Goal: Information Seeking & Learning: Learn about a topic

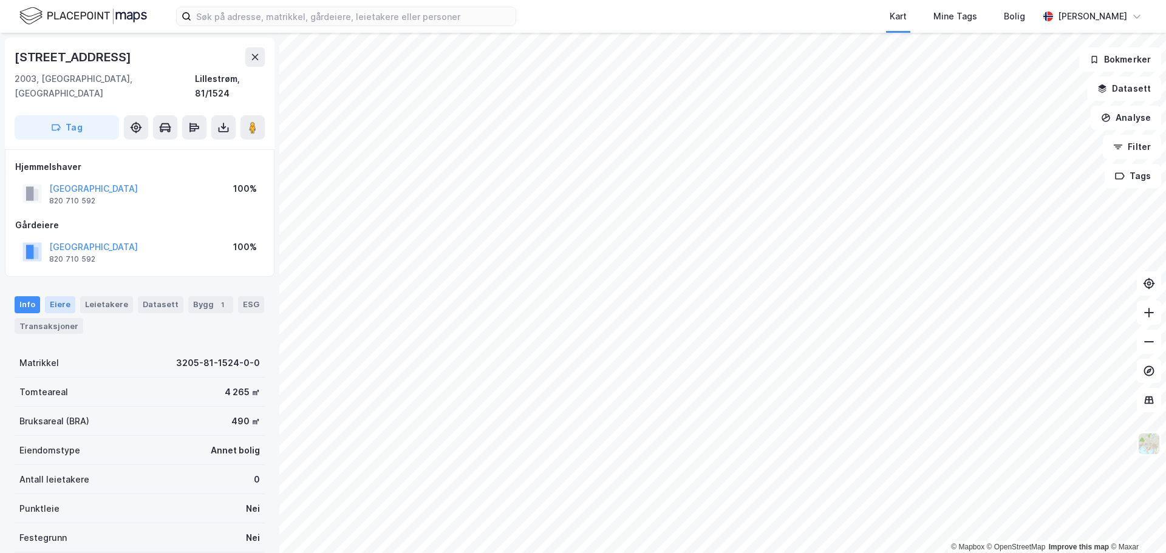
click at [68, 296] on div "Eiere" at bounding box center [60, 304] width 30 height 17
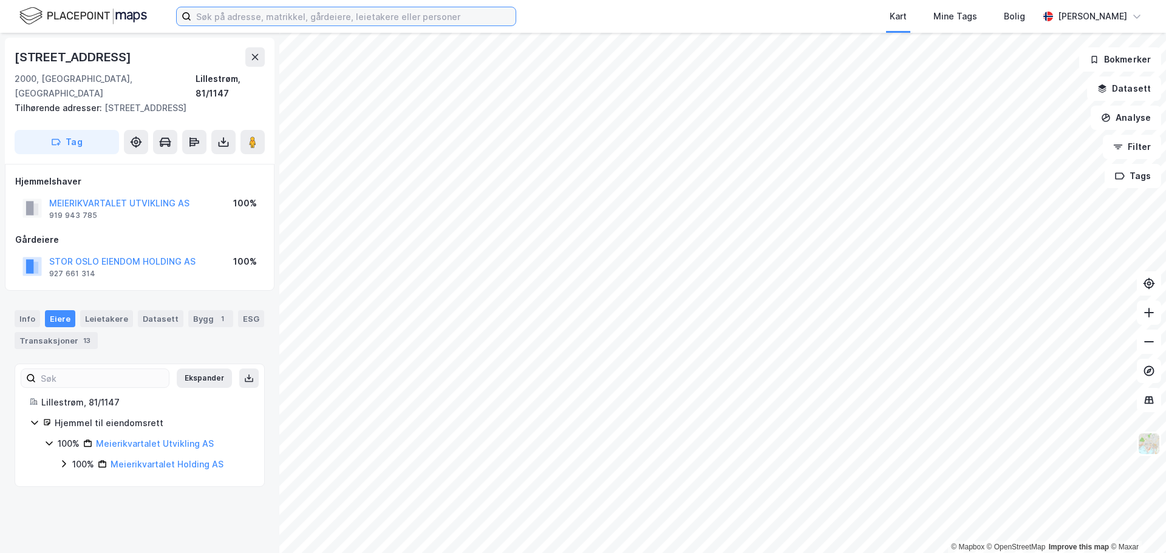
click at [246, 9] on input at bounding box center [353, 16] width 324 height 18
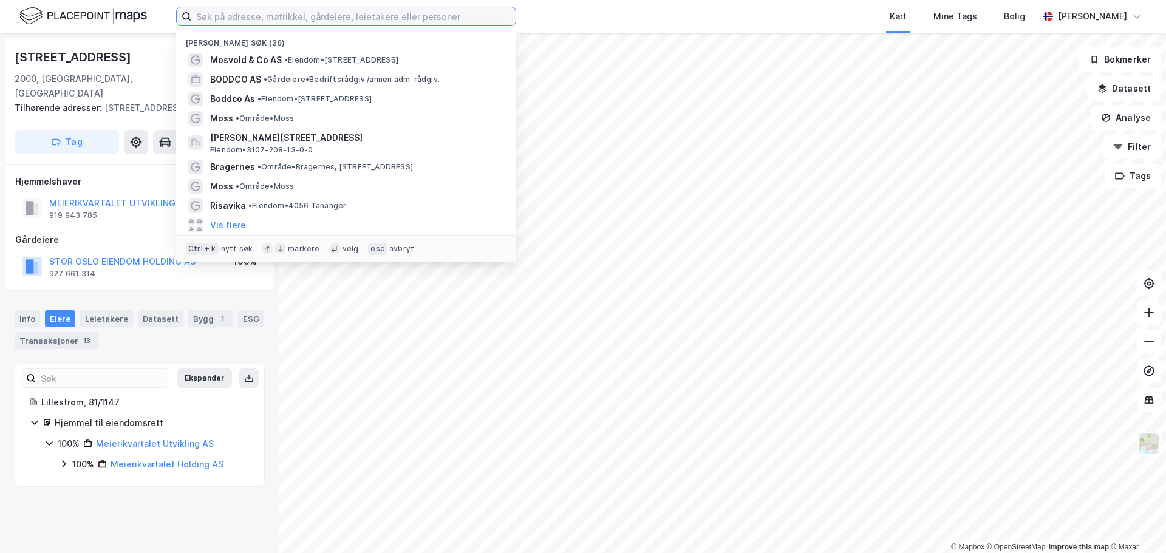
paste input "[STREET_ADDRESS]"
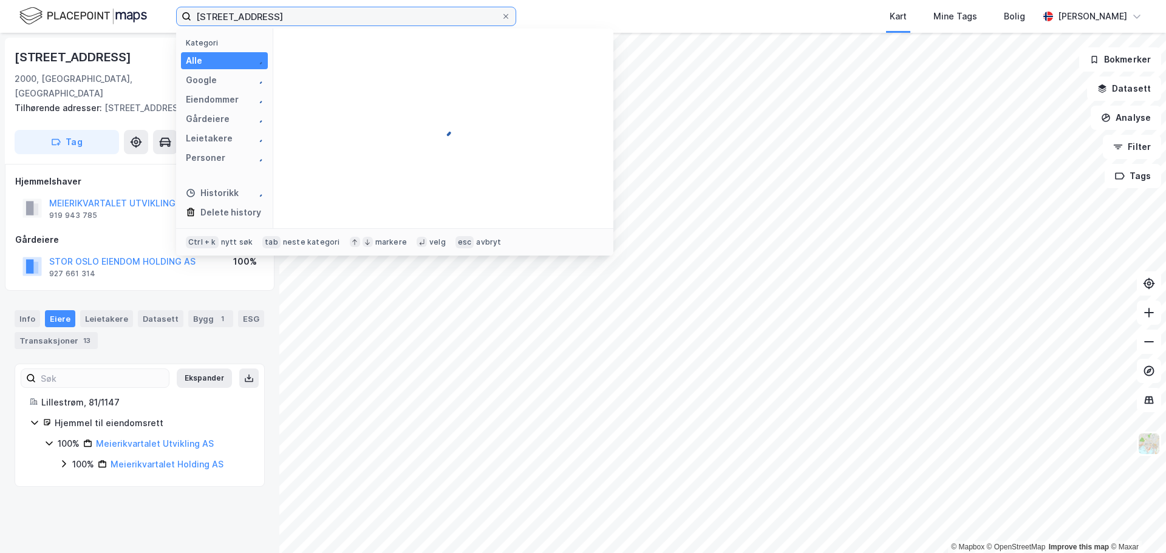
type input "[STREET_ADDRESS]"
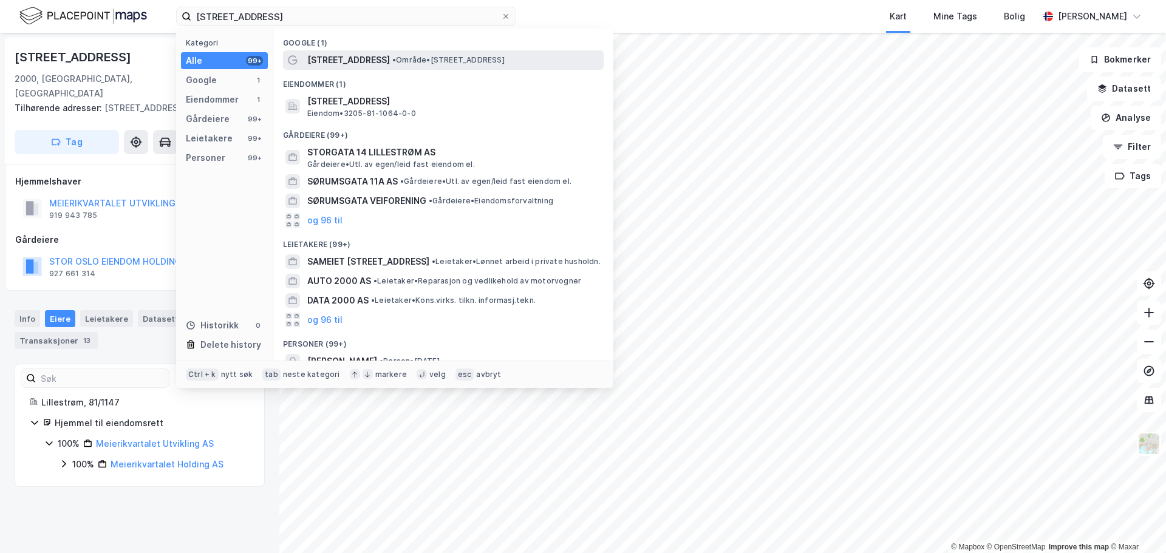
click at [451, 61] on span "• Område • [STREET_ADDRESS]" at bounding box center [448, 60] width 112 height 10
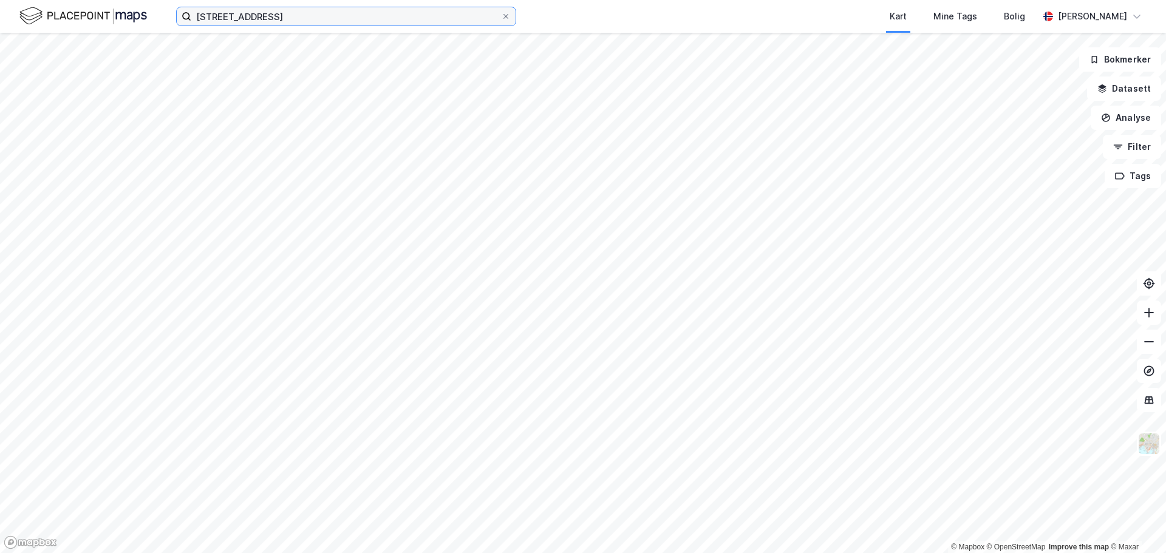
click at [339, 18] on input "[STREET_ADDRESS]" at bounding box center [346, 16] width 310 height 18
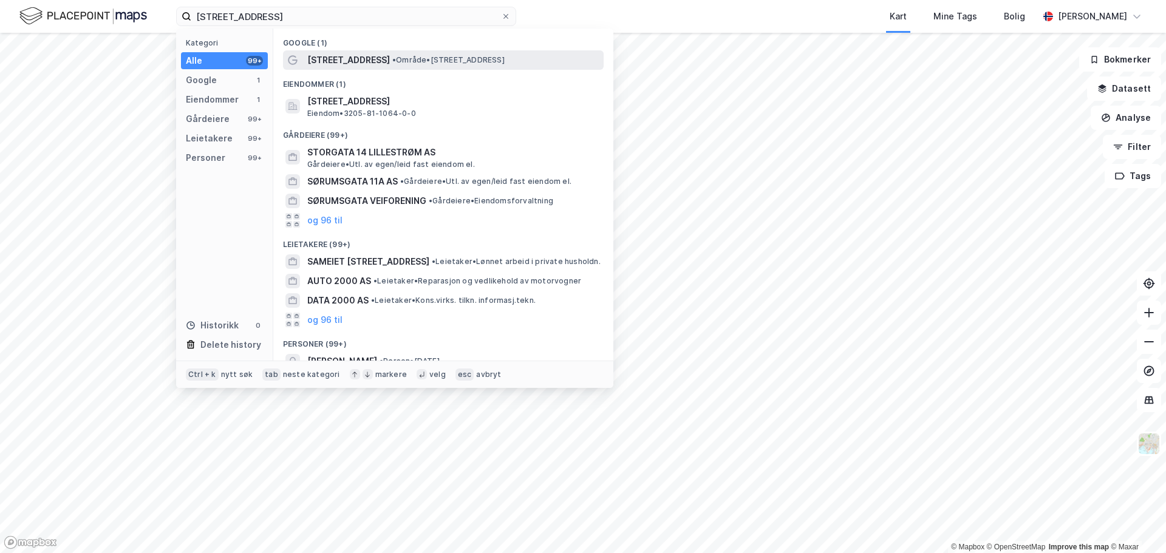
click at [369, 60] on div "[STREET_ADDRESS] • Område • [STREET_ADDRESS]" at bounding box center [454, 60] width 294 height 15
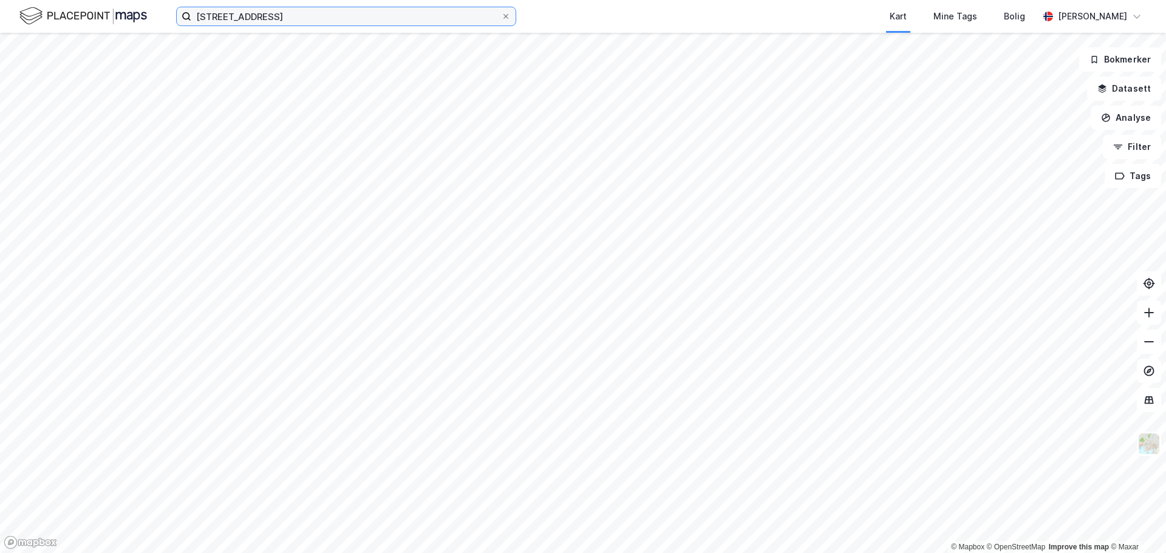
click at [383, 18] on input "[STREET_ADDRESS]" at bounding box center [346, 16] width 310 height 18
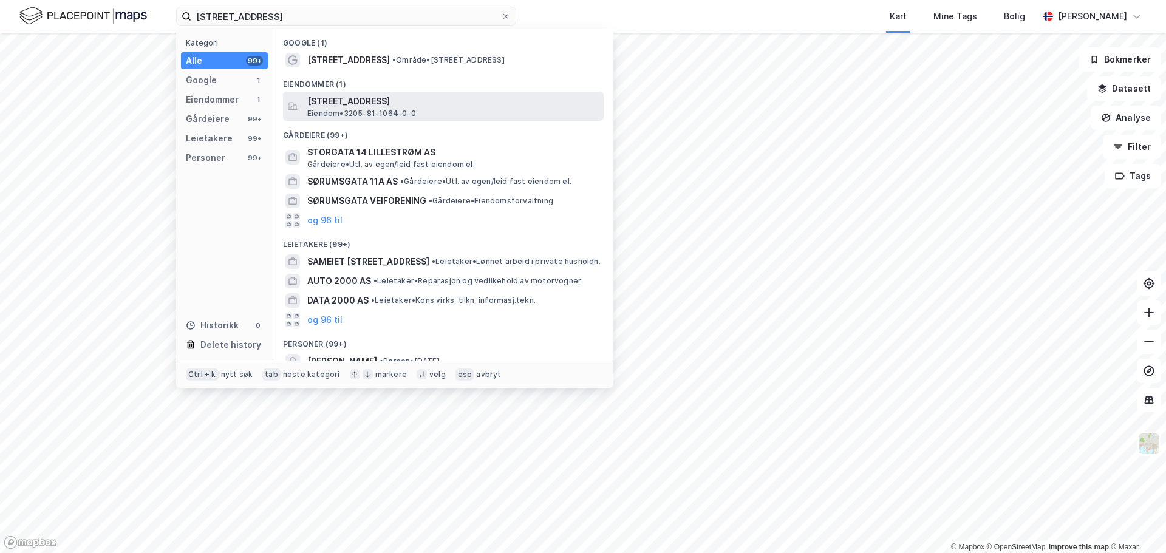
click at [421, 102] on span "[STREET_ADDRESS]" at bounding box center [453, 101] width 292 height 15
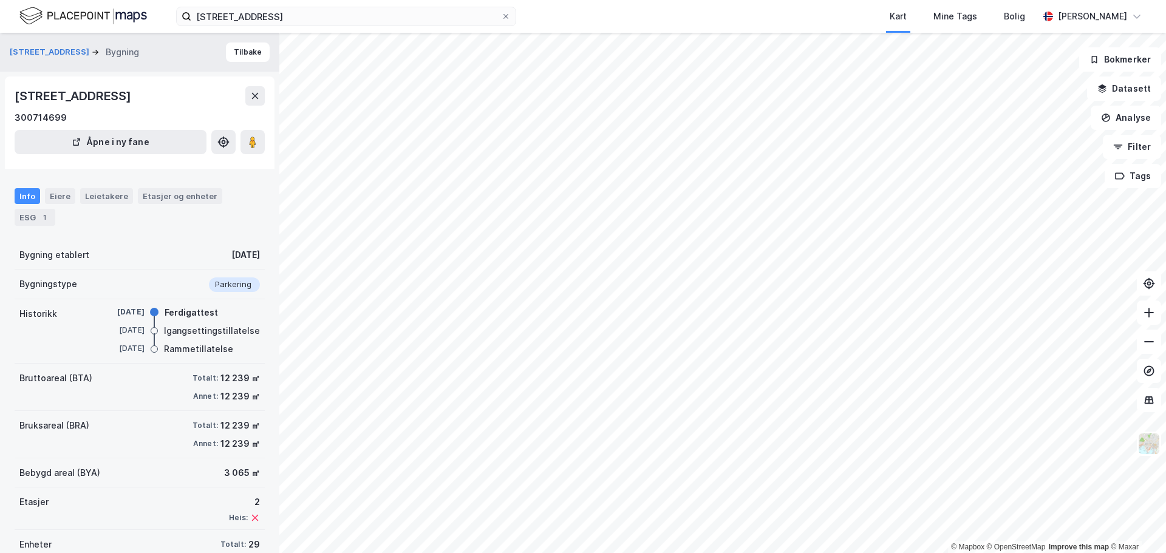
scroll to position [1, 0]
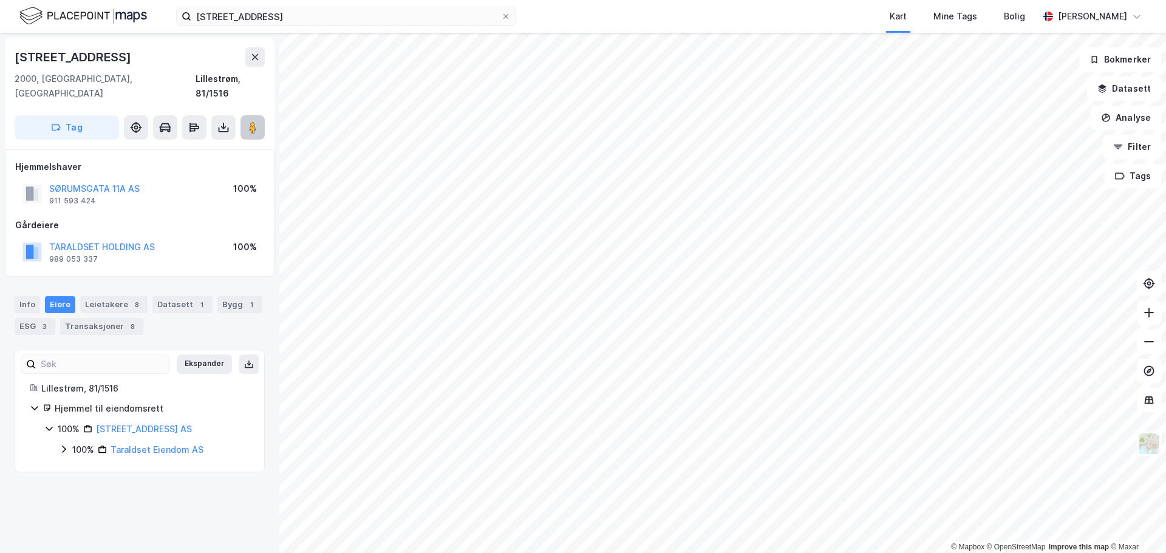
click at [250, 121] on button at bounding box center [253, 127] width 24 height 24
